Goal: Find specific page/section: Find specific page/section

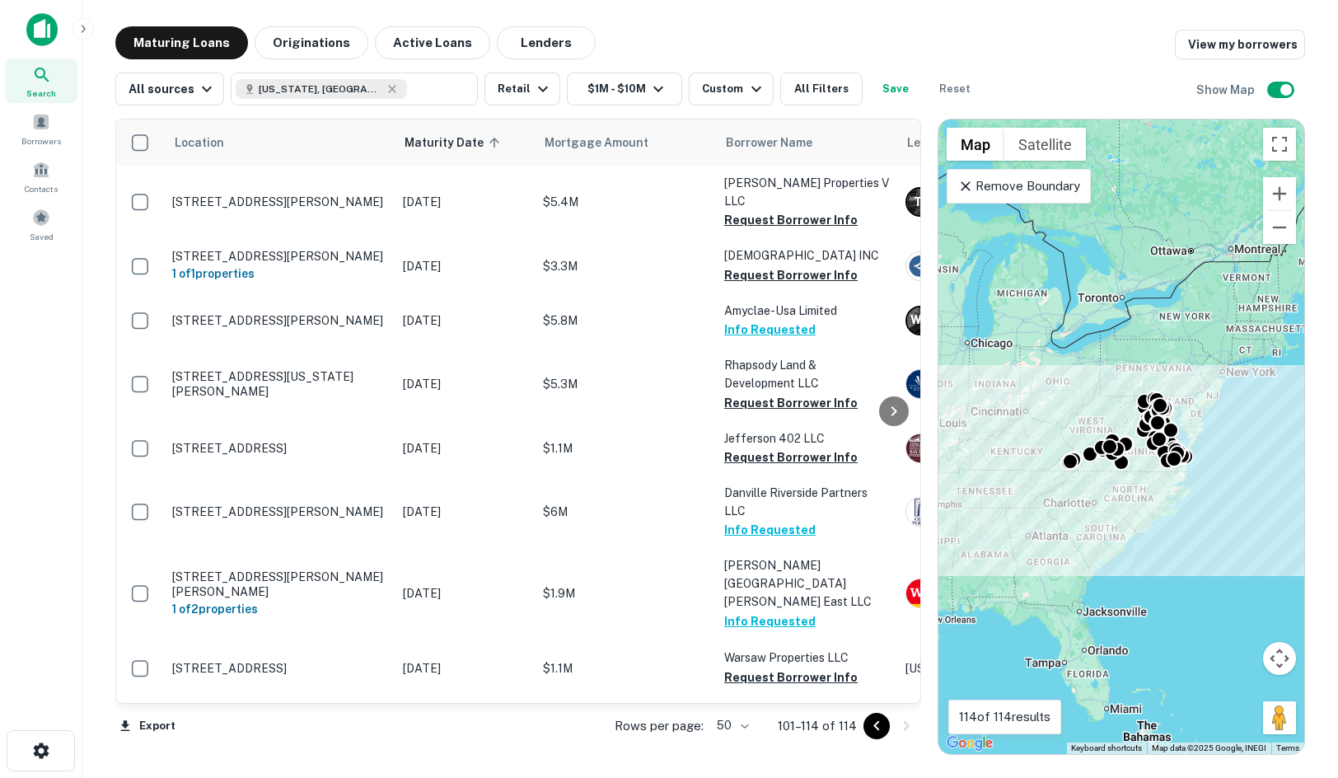
scroll to position [8, 0]
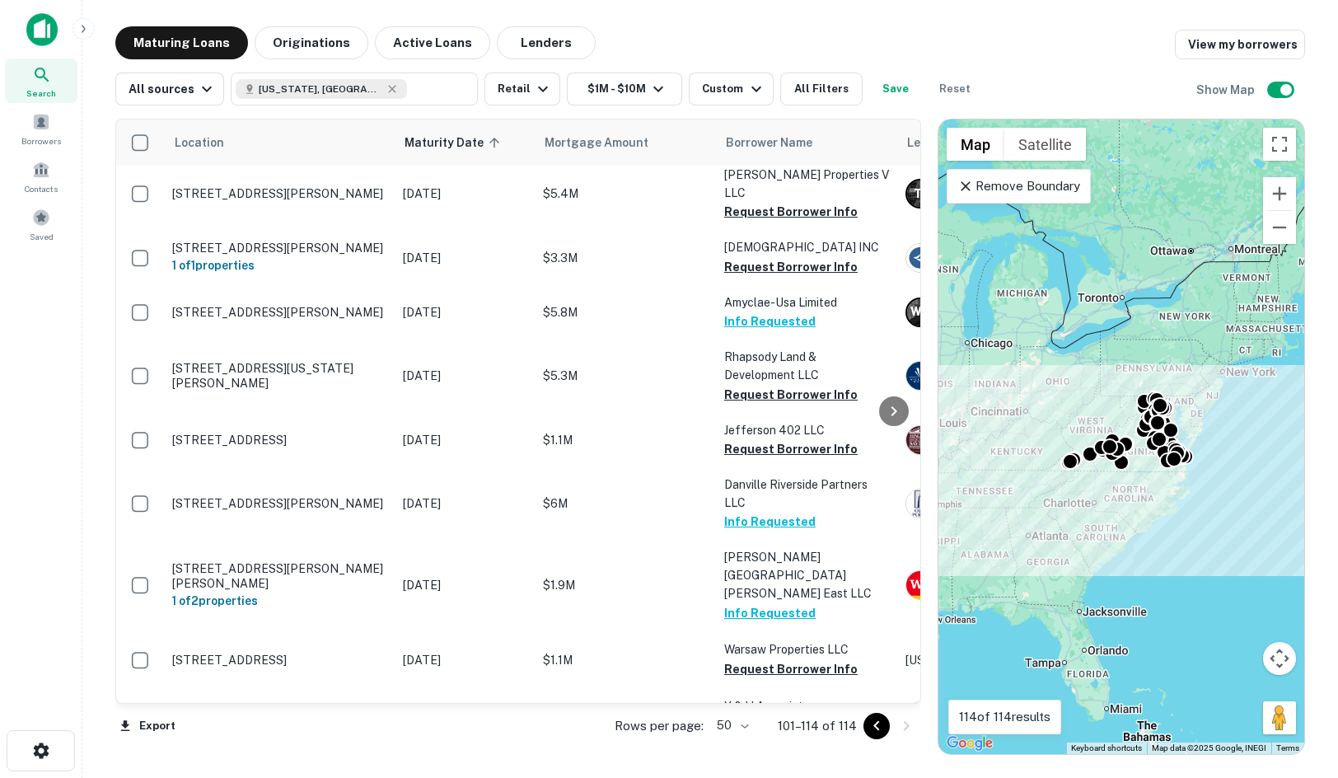
click at [1150, 39] on div "Maturing Loans Originations Active Loans Lenders View my borrowers" at bounding box center [710, 42] width 1190 height 33
click at [1170, 101] on div "All sources Virginia, USA ​ Retail $1M - $10M Custom All Filters Save Reset Sho…" at bounding box center [710, 82] width 1190 height 46
click at [690, 43] on div "Maturing Loans Originations Active Loans Lenders View my borrowers" at bounding box center [710, 42] width 1190 height 33
click at [1152, 65] on div "All sources Virginia, USA ​ Retail $1M - $10M Custom All Filters Save Reset Sho…" at bounding box center [710, 82] width 1190 height 46
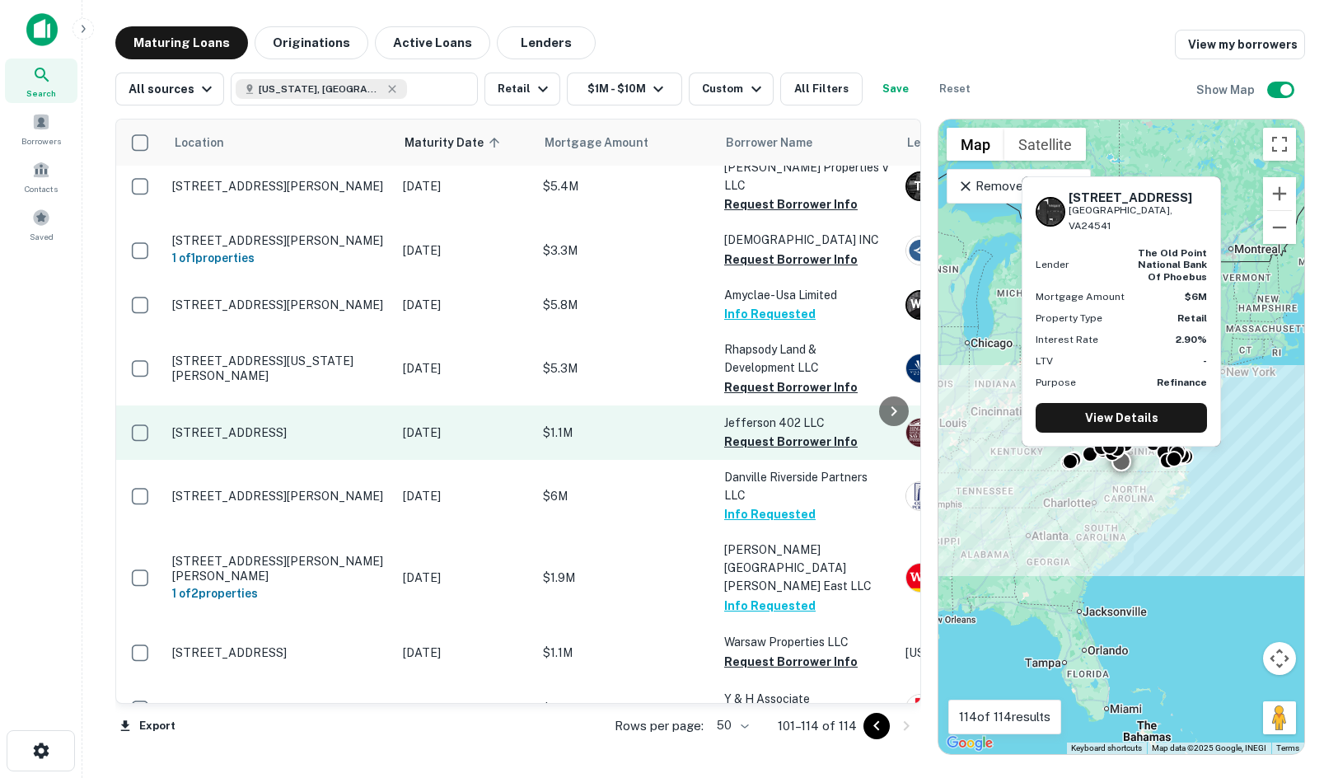
scroll to position [0, 0]
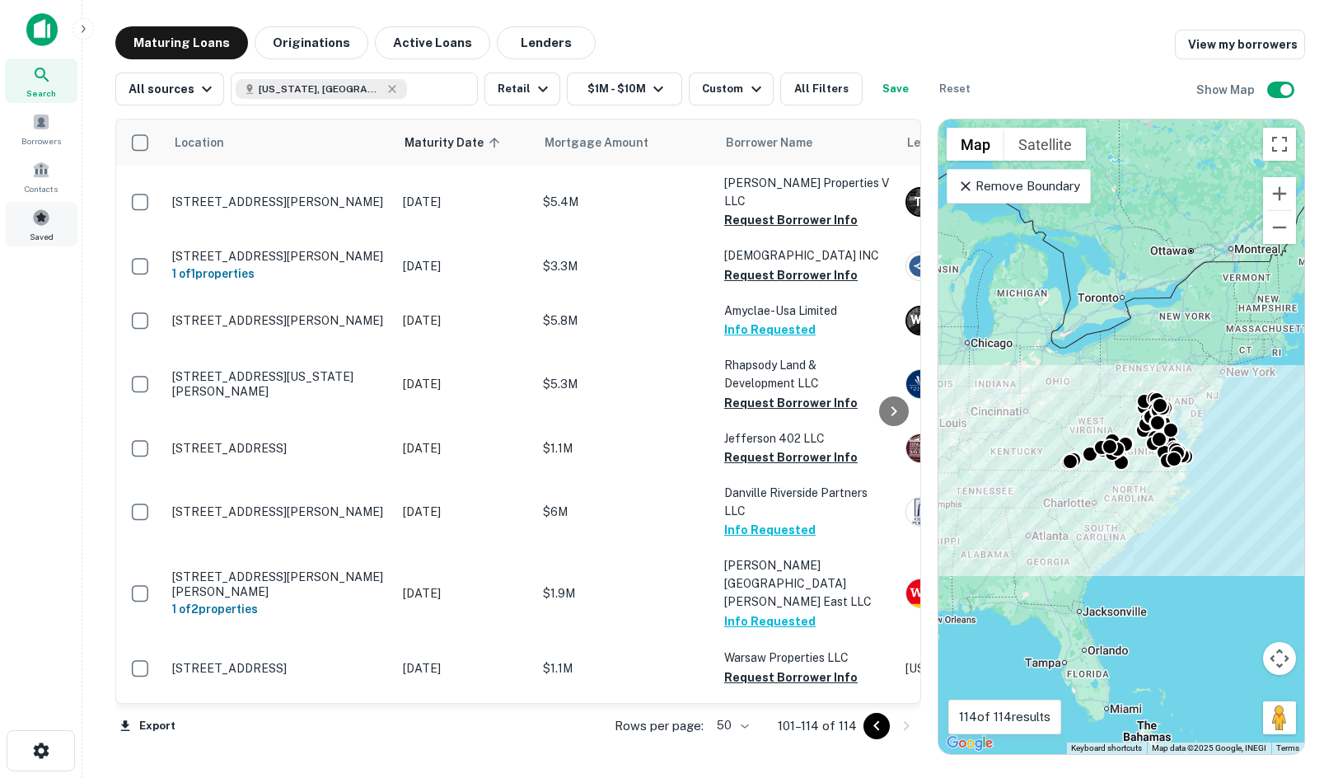
click at [32, 227] on div "Saved" at bounding box center [41, 224] width 73 height 44
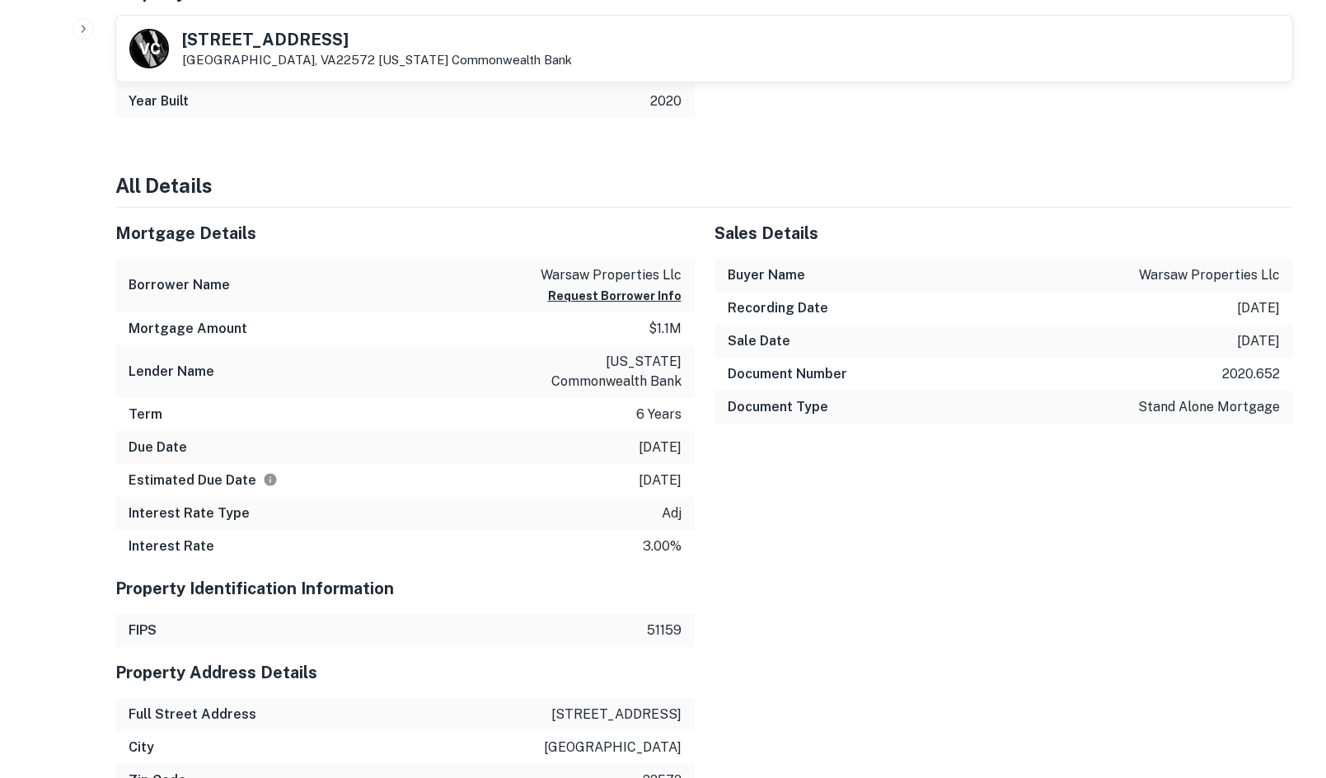
scroll to position [824, 0]
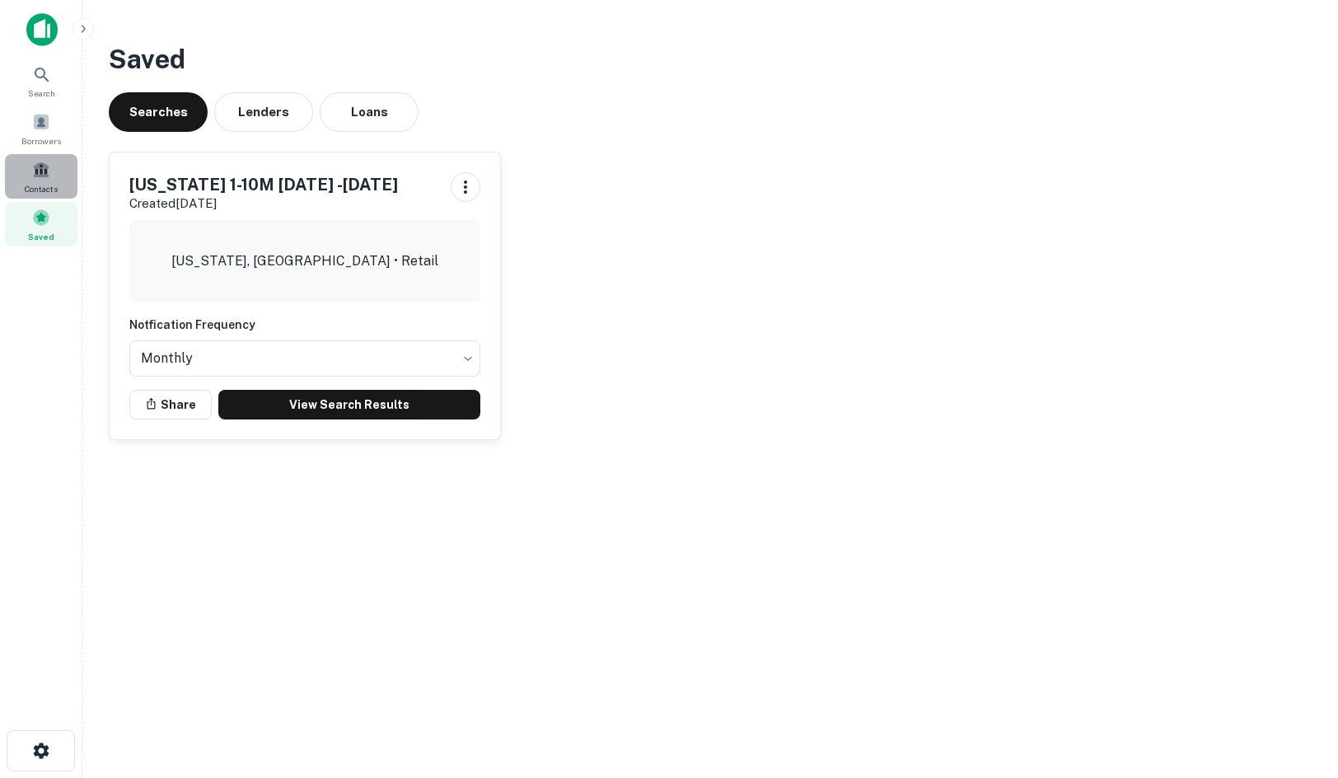
click at [47, 173] on span at bounding box center [41, 170] width 18 height 18
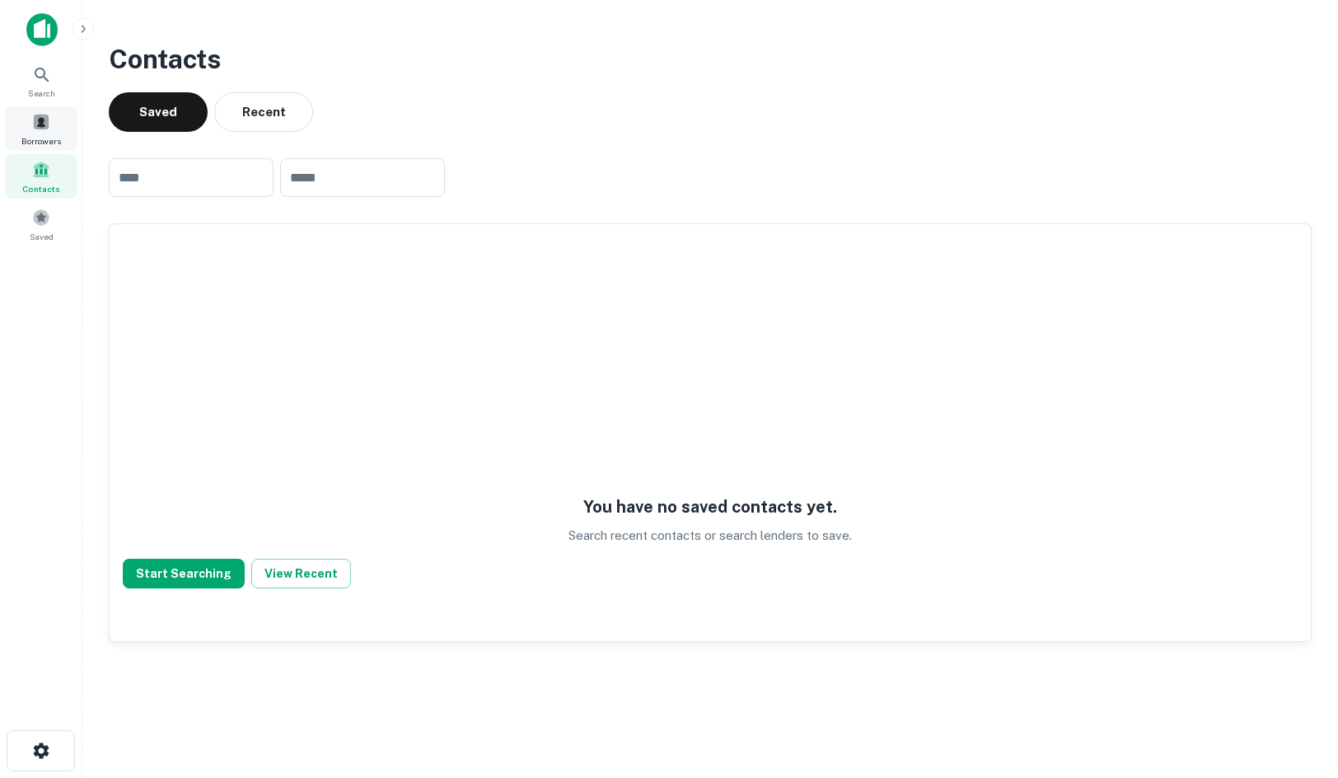
click at [69, 122] on div "Borrowers" at bounding box center [41, 128] width 73 height 44
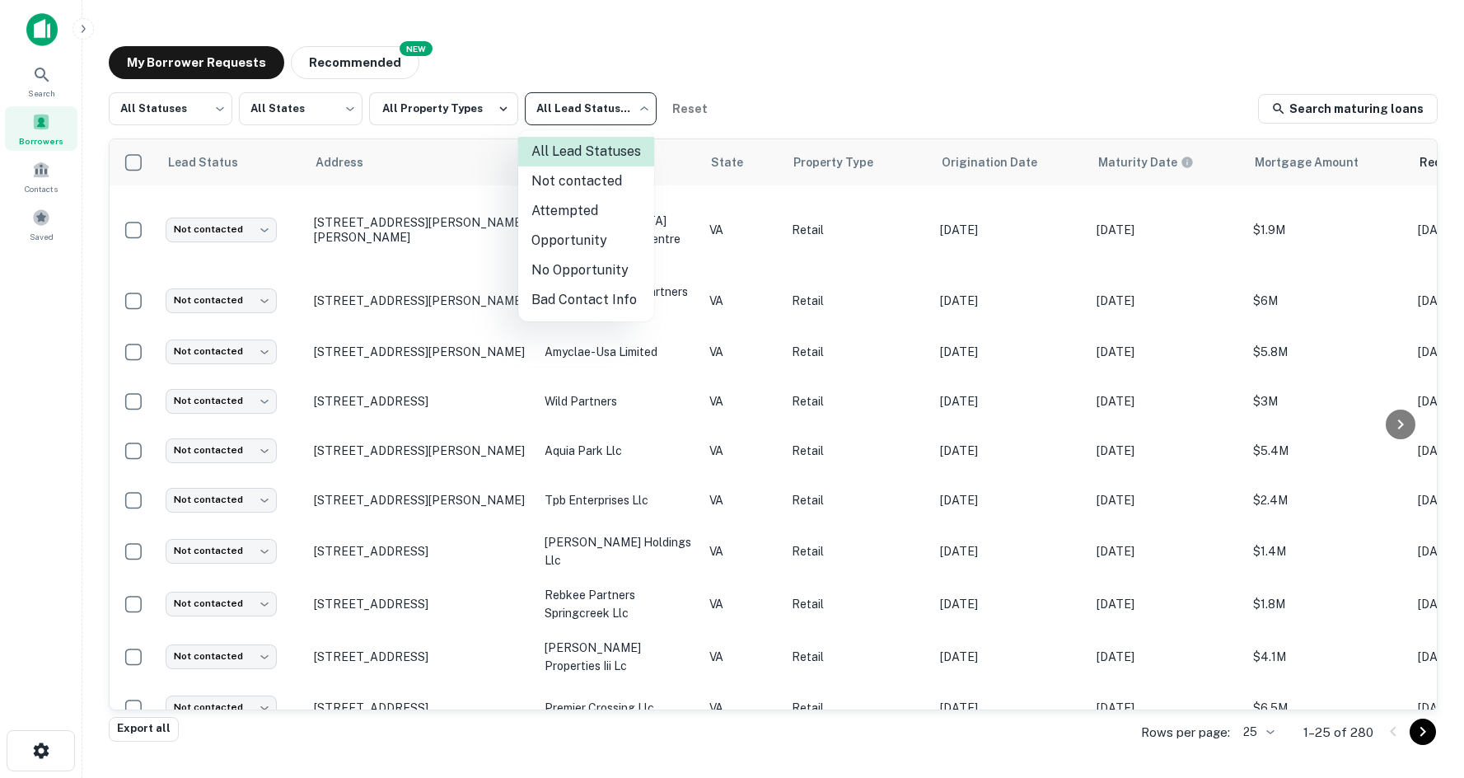
click at [605, 114] on body "Search Borrowers Contacts Saved My Borrower Requests NEW Recommended All Status…" at bounding box center [732, 389] width 1464 height 778
click at [592, 175] on li "Not contacted" at bounding box center [586, 181] width 136 height 30
type input "****"
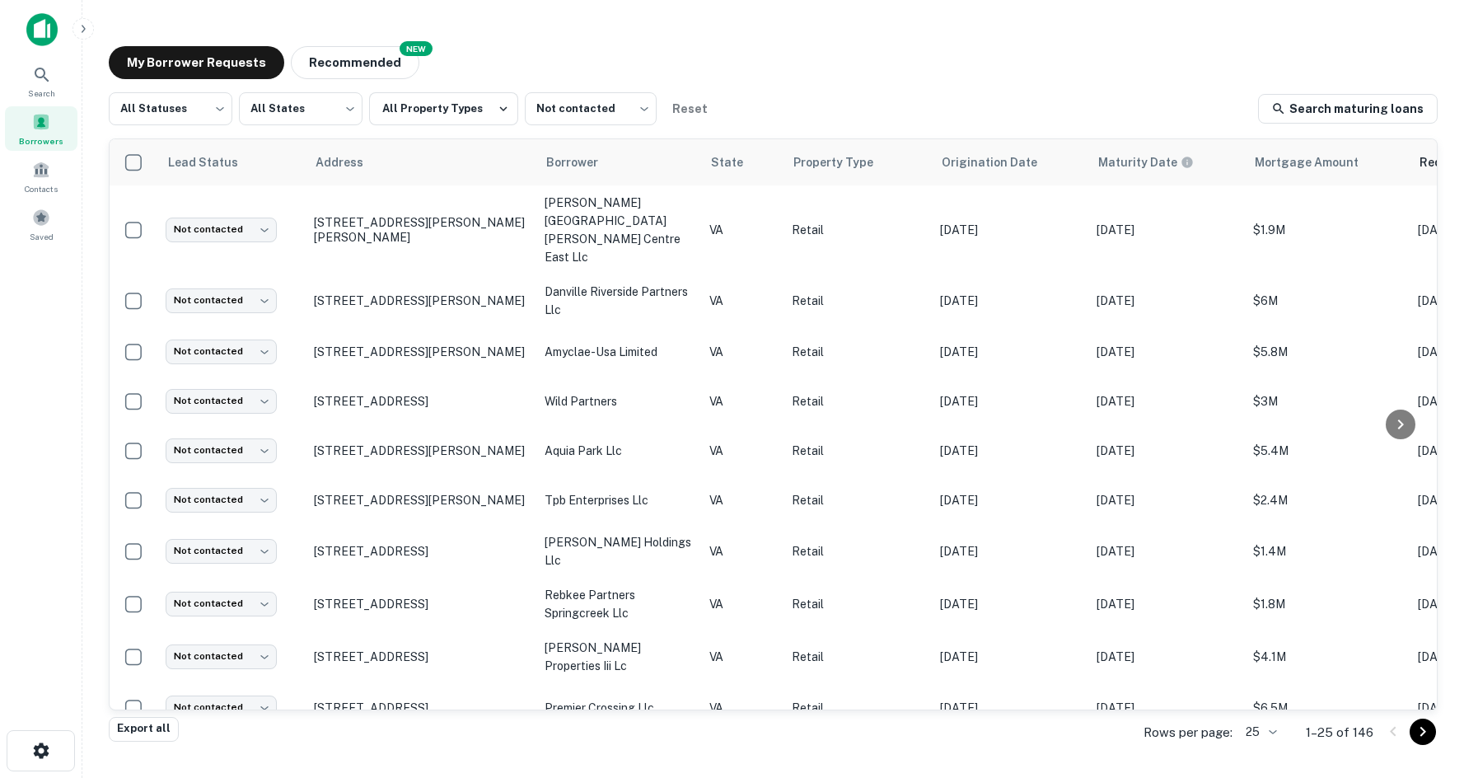
drag, startPoint x: 1199, startPoint y: 30, endPoint x: 1181, endPoint y: 38, distance: 19.2
click at [1196, 35] on main "My Borrower Requests NEW Recommended All Statuses *** ​ All States *** ​ All Pr…" at bounding box center [773, 389] width 1382 height 778
click at [856, 51] on div "My Borrower Requests NEW Recommended" at bounding box center [773, 62] width 1329 height 33
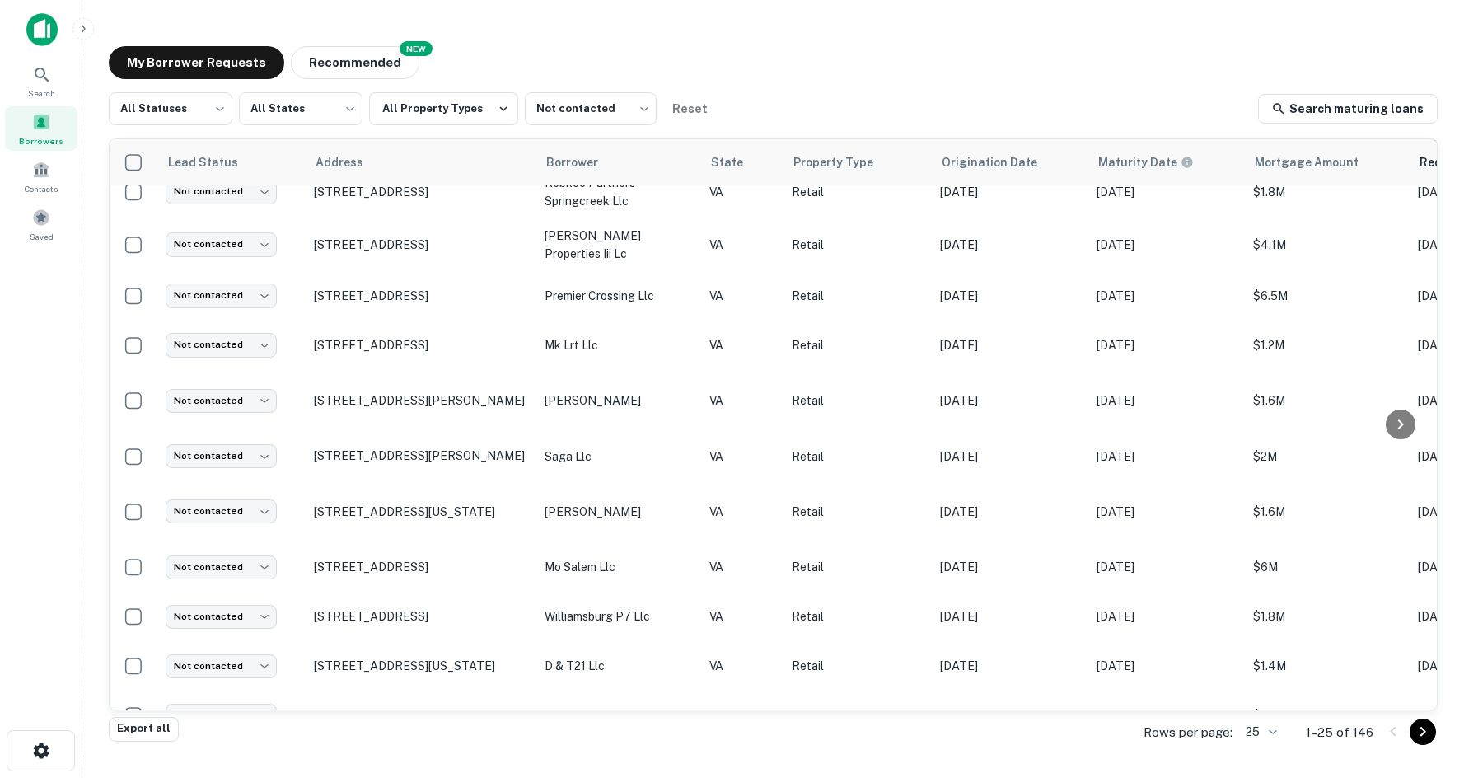
click at [1337, 19] on main "My Borrower Requests NEW Recommended All Statuses *** ​ All States *** ​ All Pr…" at bounding box center [773, 389] width 1382 height 778
click at [369, 59] on button "Recommended" at bounding box center [355, 62] width 129 height 33
